Goal: Information Seeking & Learning: Learn about a topic

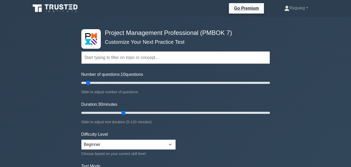
drag, startPoint x: 100, startPoint y: 83, endPoint x: 87, endPoint y: 83, distance: 13.3
type input "10"
click at [87, 83] on input "Number of questions: 10 questions" at bounding box center [175, 83] width 189 height 6
drag, startPoint x: 123, startPoint y: 111, endPoint x: 100, endPoint y: 111, distance: 23.6
type input "15"
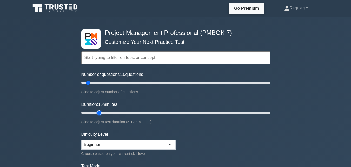
click at [100, 111] on input "Duration: 15 minutes" at bounding box center [175, 112] width 189 height 6
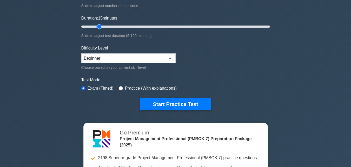
scroll to position [104, 0]
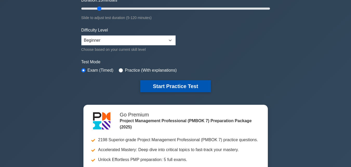
click at [171, 84] on button "Start Practice Test" at bounding box center [175, 86] width 70 height 12
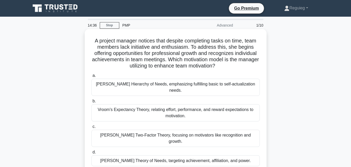
scroll to position [26, 0]
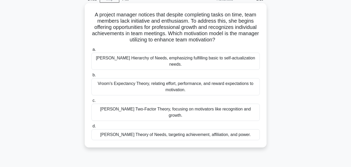
click at [166, 103] on div "[PERSON_NAME] Two-Factor Theory, focusing on motivators like recognition and gr…" at bounding box center [175, 111] width 168 height 17
click at [91, 101] on input "[PERSON_NAME] Two-Factor Theory, focusing on motivators like recognition and gr…" at bounding box center [91, 100] width 0 height 3
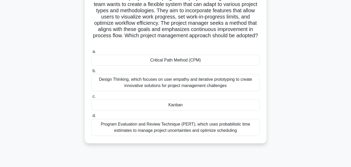
scroll to position [52, 0]
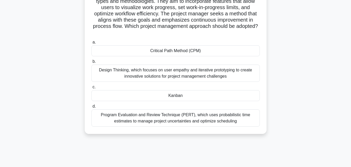
click at [136, 70] on div "Design Thinking, which focuses on user empathy and iterative prototyping to cre…" at bounding box center [175, 72] width 168 height 17
click at [91, 63] on input "b. Design Thinking, which focuses on user empathy and iterative prototyping to …" at bounding box center [91, 61] width 0 height 3
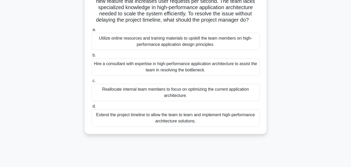
click at [193, 69] on div "Hire a consultant with expertise in high-performance application architecture t…" at bounding box center [175, 66] width 168 height 17
click at [91, 57] on input "b. Hire a consultant with expertise in high-performance application architectur…" at bounding box center [91, 55] width 0 height 3
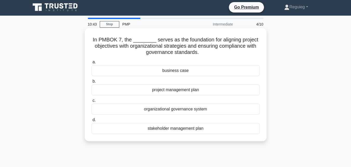
scroll to position [0, 0]
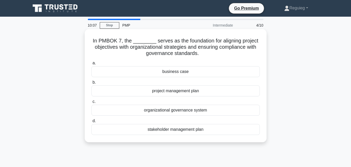
click at [174, 111] on div "organizational governance system" at bounding box center [175, 109] width 168 height 11
click at [91, 103] on input "c. organizational governance system" at bounding box center [91, 101] width 0 height 3
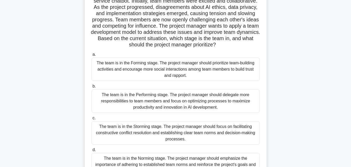
scroll to position [52, 0]
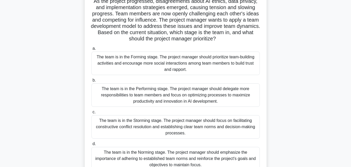
click at [168, 93] on div "The team is in the Performing stage. The project manager should delegate more r…" at bounding box center [175, 94] width 168 height 23
click at [91, 82] on input "b. The team is in the Performing stage. The project manager should delegate mor…" at bounding box center [91, 79] width 0 height 3
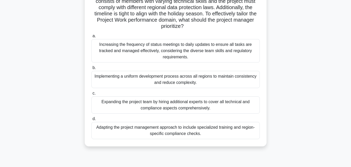
click at [150, 52] on div "Increasing the frequency of status meetings to daily updates to ensure all task…" at bounding box center [175, 50] width 168 height 23
click at [91, 38] on input "a. Increasing the frequency of status meetings to daily updates to ensure all t…" at bounding box center [91, 35] width 0 height 3
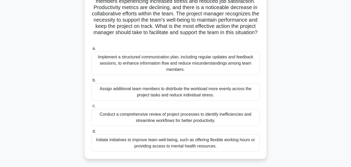
click at [125, 121] on div "Conduct a comprehensive review of project processes to identify inefficiencies …" at bounding box center [175, 117] width 168 height 17
click at [91, 107] on input "c. Conduct a comprehensive review of project processes to identify inefficienci…" at bounding box center [91, 105] width 0 height 3
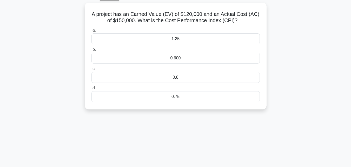
scroll to position [0, 0]
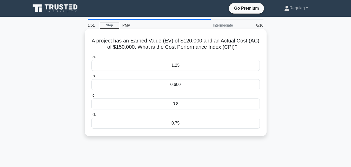
click at [151, 65] on div "1.25" at bounding box center [175, 65] width 168 height 11
click at [91, 58] on input "a. 1.25" at bounding box center [91, 56] width 0 height 3
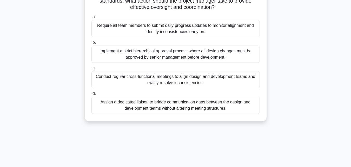
scroll to position [104, 0]
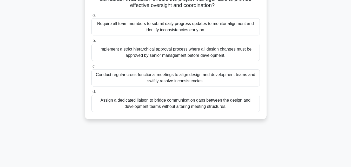
click at [169, 79] on div "Conduct regular cross-functional meetings to align design and development teams…" at bounding box center [175, 77] width 168 height 17
click at [91, 68] on input "c. Conduct regular cross-functional meetings to align design and development te…" at bounding box center [91, 65] width 0 height 3
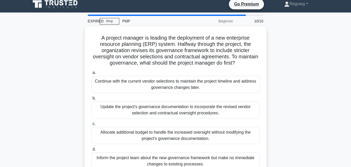
scroll to position [0, 0]
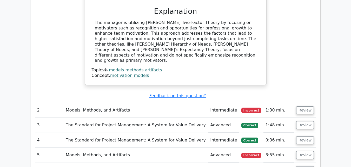
scroll to position [598, 0]
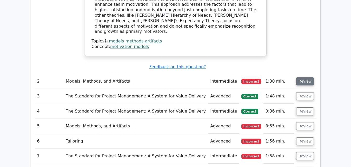
click at [305, 77] on button "Review" at bounding box center [305, 81] width 18 height 8
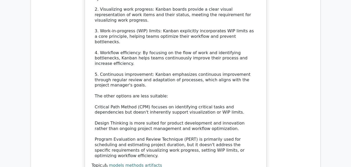
scroll to position [909, 0]
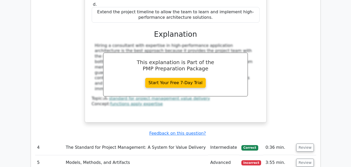
scroll to position [1221, 0]
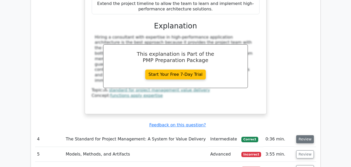
click at [306, 135] on button "Review" at bounding box center [305, 139] width 18 height 8
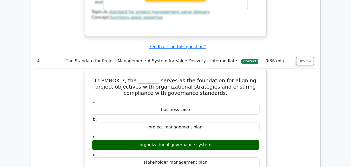
scroll to position [1403, 0]
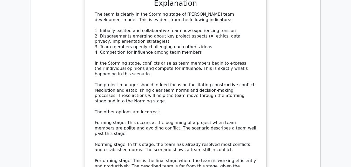
scroll to position [1845, 0]
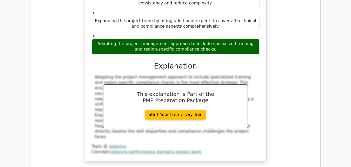
scroll to position [2156, 0]
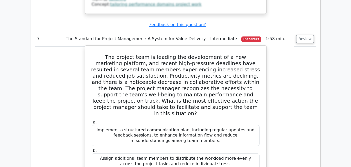
scroll to position [2390, 0]
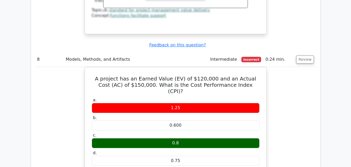
scroll to position [2572, 0]
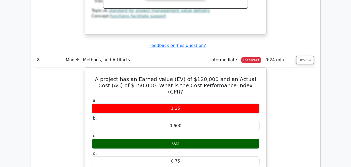
drag, startPoint x: 304, startPoint y: 114, endPoint x: 300, endPoint y: 116, distance: 4.2
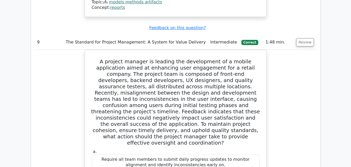
scroll to position [2780, 0]
